Goal: Find contact information: Find contact information

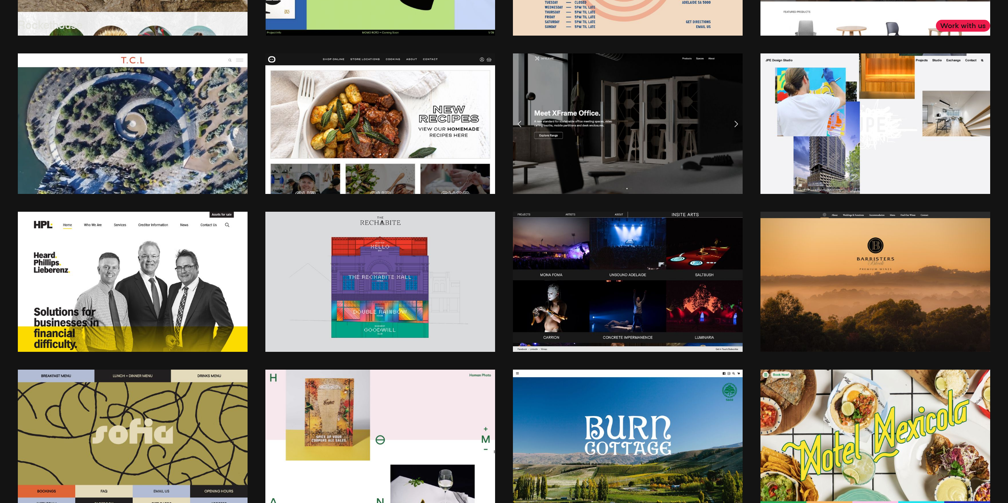
scroll to position [1069, 0]
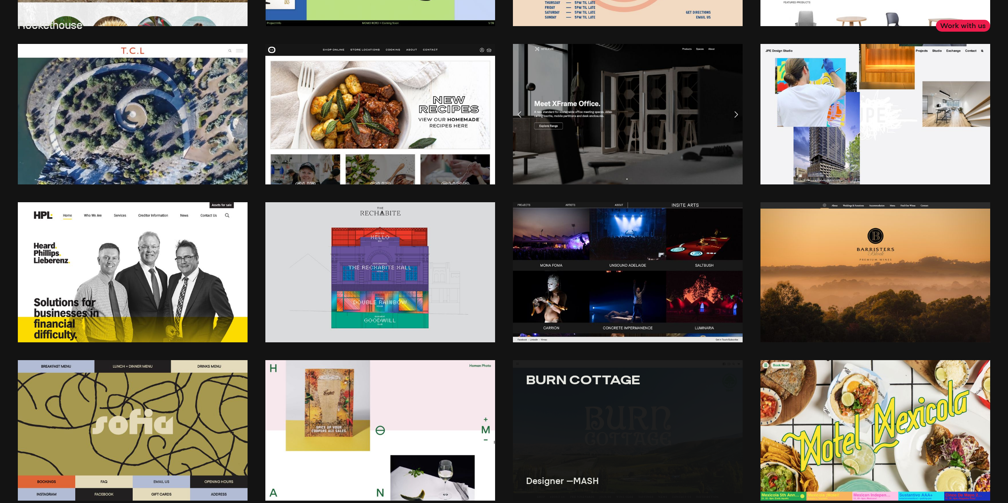
click at [622, 422] on img at bounding box center [628, 430] width 230 height 141
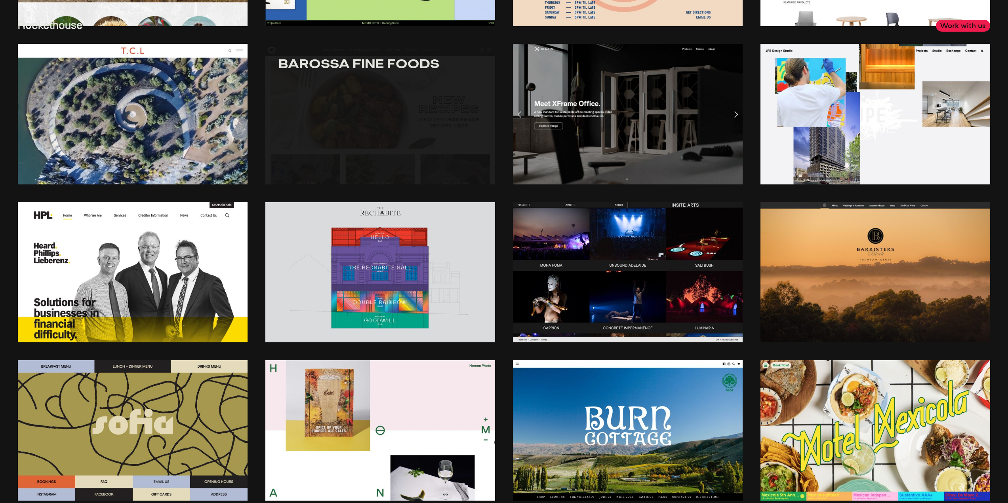
click at [338, 71] on link "Barossa Fine Foods" at bounding box center [379, 64] width 203 height 14
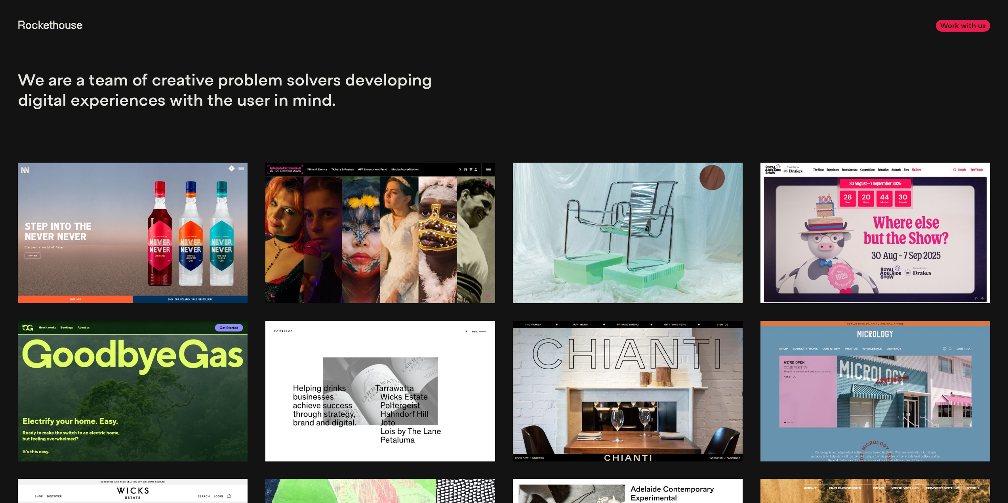
scroll to position [0, 0]
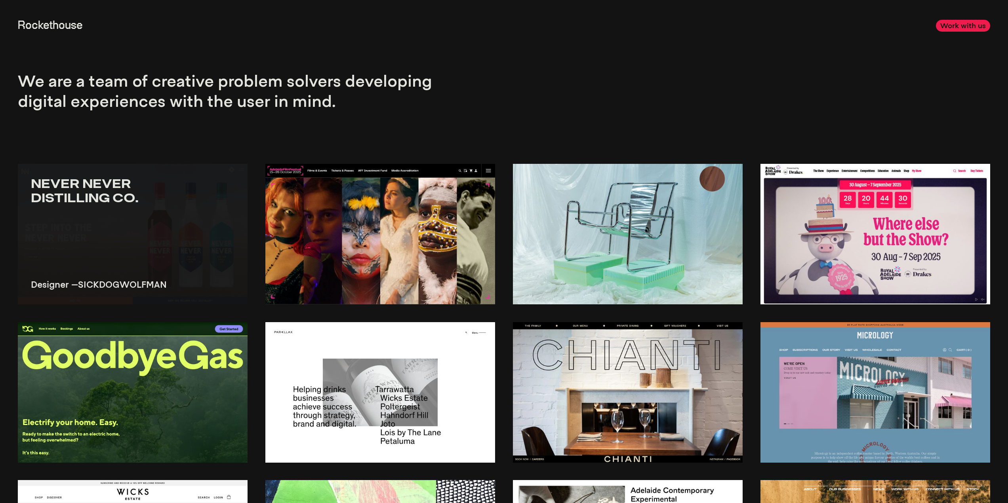
click at [91, 213] on img at bounding box center [133, 234] width 230 height 141
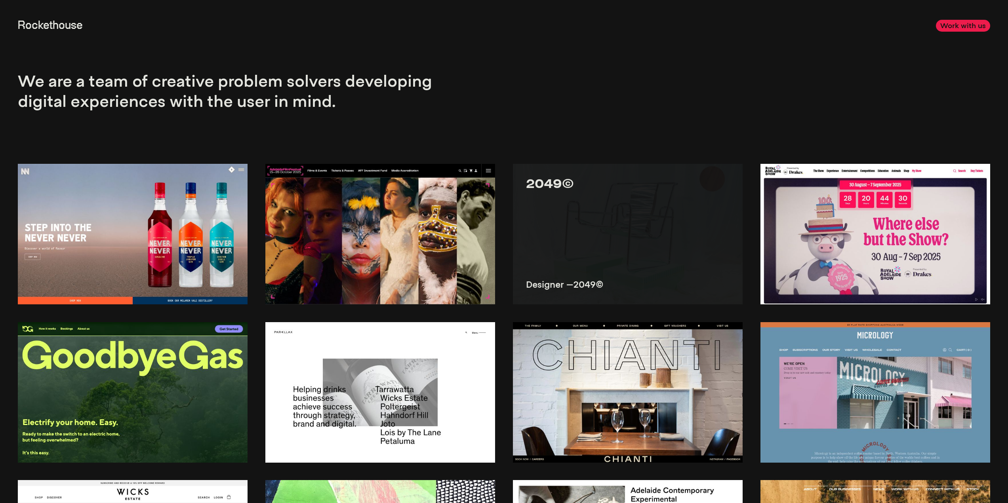
click at [692, 240] on img at bounding box center [628, 234] width 230 height 141
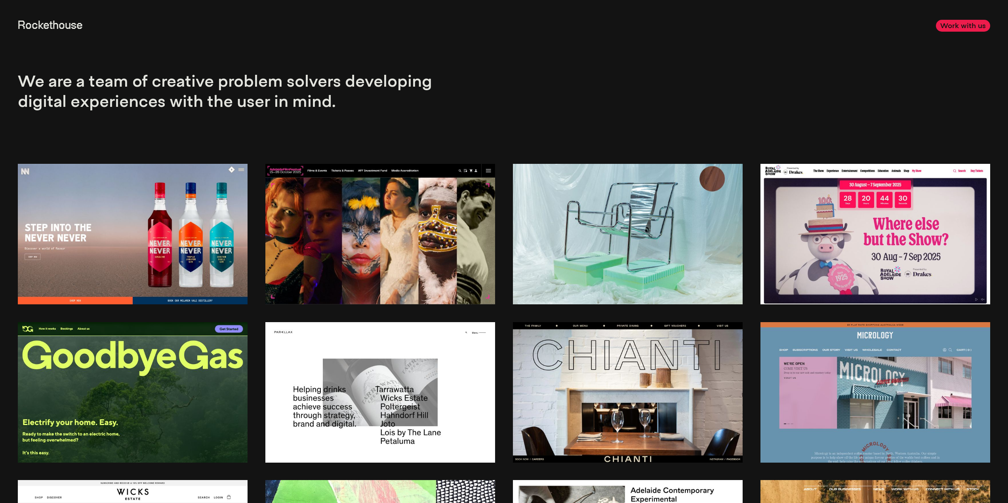
click at [60, 31] on link "Rockethouse" at bounding box center [50, 25] width 65 height 11
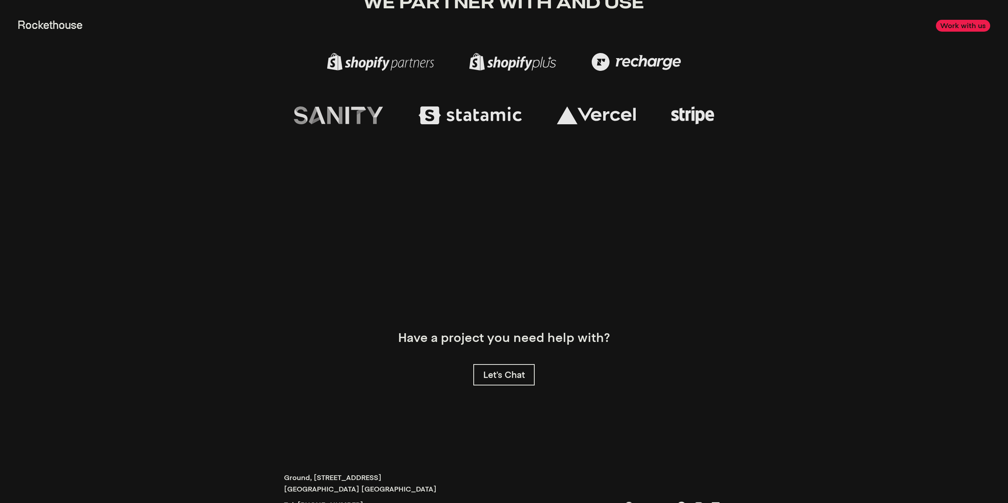
scroll to position [3024, 0]
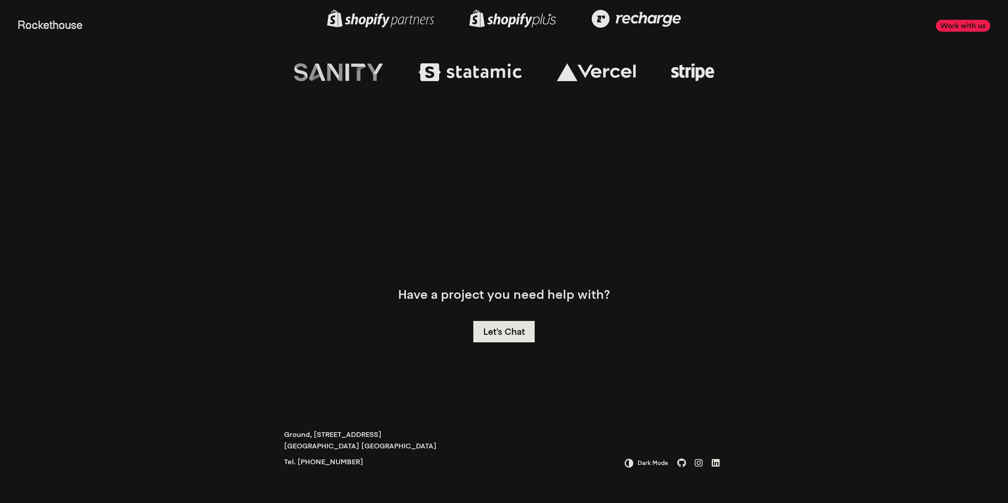
click at [511, 328] on link "Let's Chat" at bounding box center [503, 331] width 61 height 21
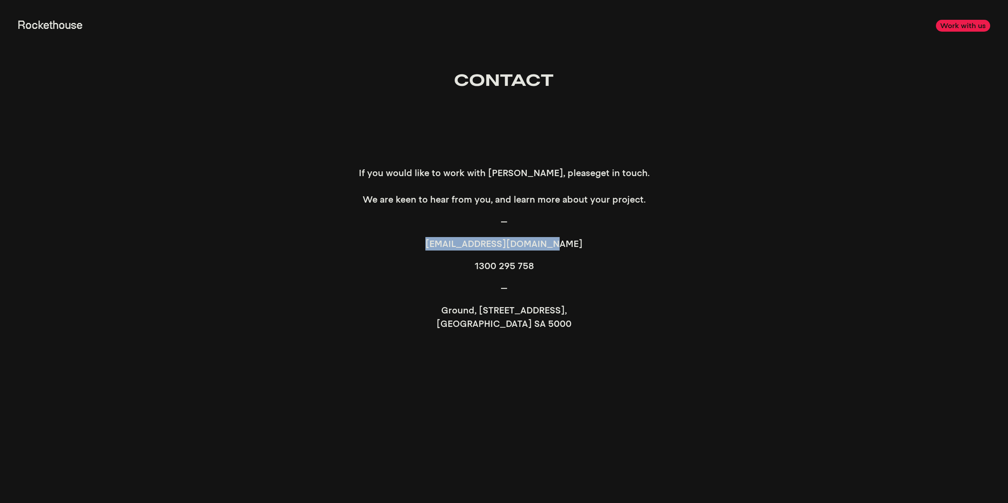
drag, startPoint x: 439, startPoint y: 242, endPoint x: 563, endPoint y: 246, distance: 123.6
click at [563, 246] on p "[EMAIL_ADDRESS][DOMAIN_NAME]" at bounding box center [504, 243] width 356 height 13
copy link "[EMAIL_ADDRESS][DOMAIN_NAME]"
click at [413, 240] on p "[EMAIL_ADDRESS][DOMAIN_NAME]" at bounding box center [504, 243] width 356 height 13
drag, startPoint x: 435, startPoint y: 247, endPoint x: 562, endPoint y: 245, distance: 127.1
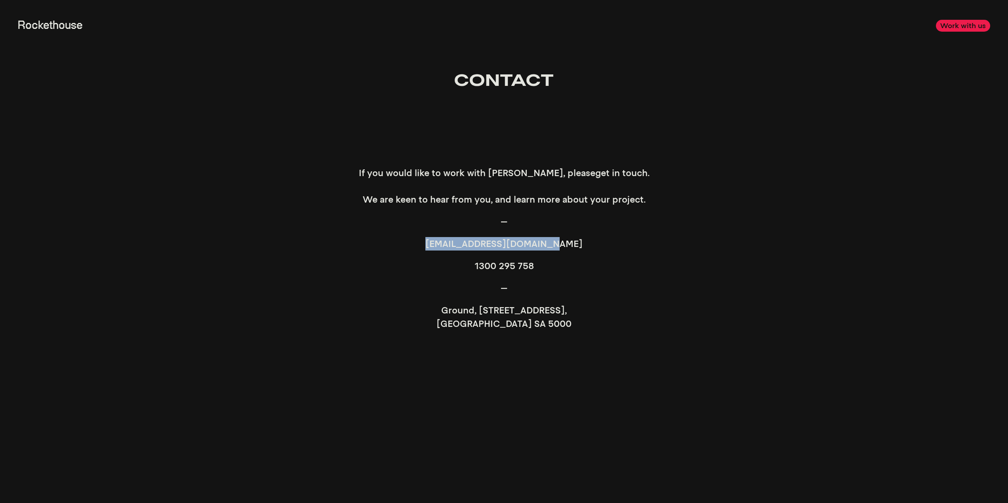
click at [562, 245] on p "[EMAIL_ADDRESS][DOMAIN_NAME]" at bounding box center [504, 243] width 356 height 13
copy link "[EMAIL_ADDRESS][DOMAIN_NAME]"
